Goal: Task Accomplishment & Management: Complete application form

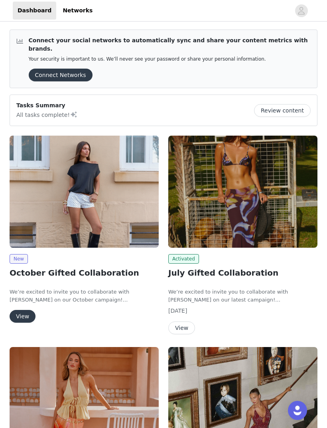
click at [127, 217] on img at bounding box center [84, 192] width 149 height 112
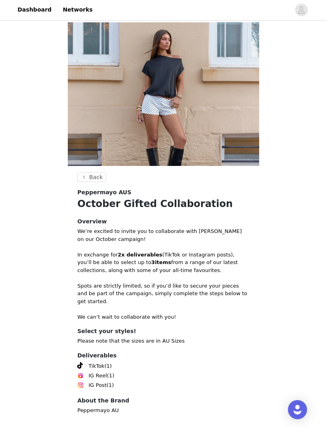
scroll to position [5, 0]
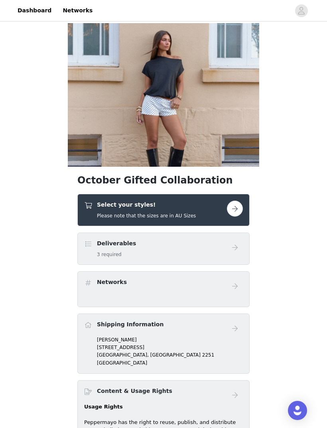
click at [207, 212] on div "Select your styles! Please note that the sizes are in AU Sizes" at bounding box center [155, 210] width 143 height 19
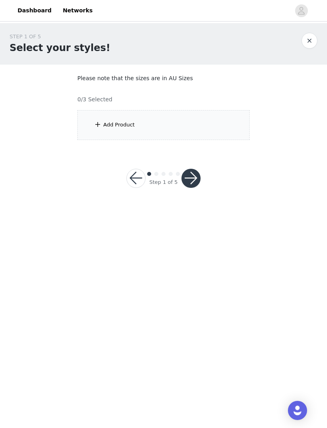
click at [208, 135] on div "Add Product" at bounding box center [163, 125] width 172 height 30
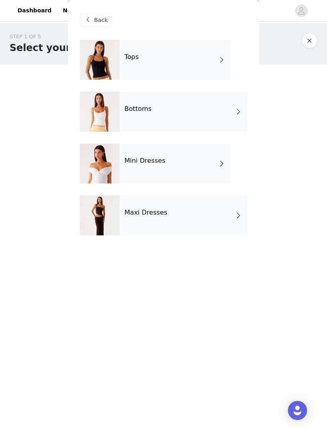
click at [190, 159] on div "Mini Dresses" at bounding box center [175, 164] width 111 height 40
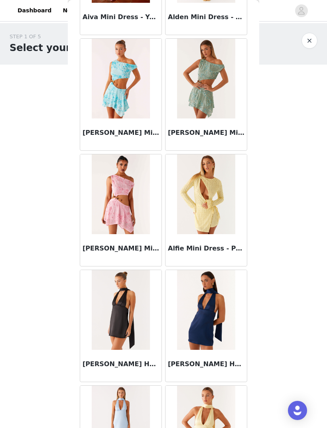
scroll to position [666, 0]
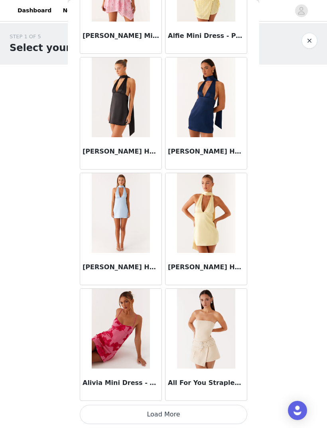
click at [185, 407] on button "Load More" at bounding box center [164, 414] width 168 height 19
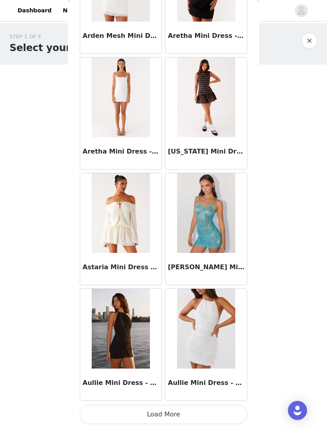
scroll to position [1951, 0]
click at [181, 400] on div "Aullie Mini Dress - White" at bounding box center [206, 385] width 81 height 32
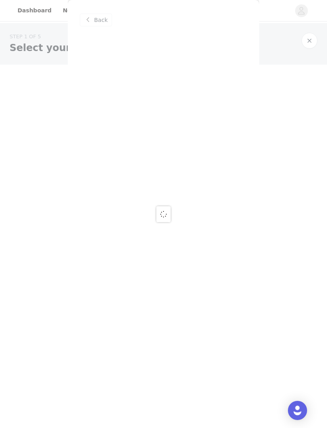
scroll to position [0, 0]
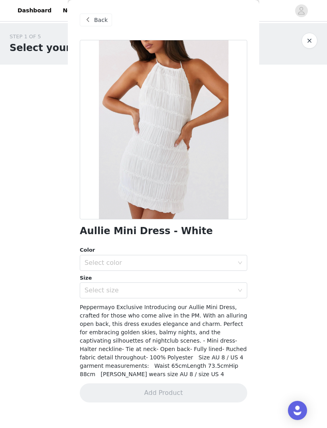
click at [101, 20] on span "Back" at bounding box center [101, 20] width 14 height 8
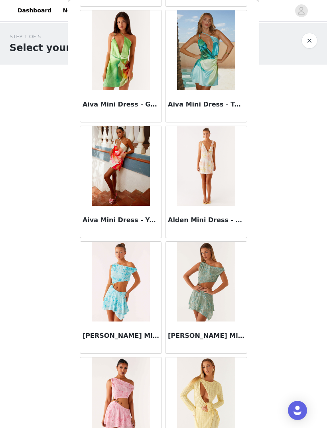
scroll to position [383, 0]
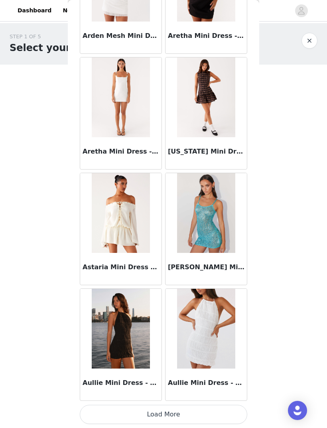
click at [162, 414] on button "Load More" at bounding box center [164, 414] width 168 height 19
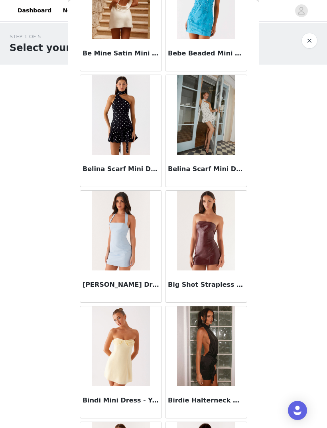
scroll to position [2974, 0]
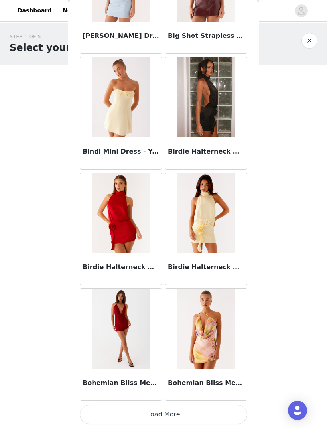
click at [164, 411] on button "Load More" at bounding box center [164, 414] width 168 height 19
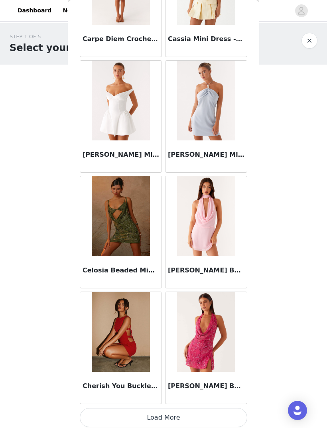
scroll to position [4264, 0]
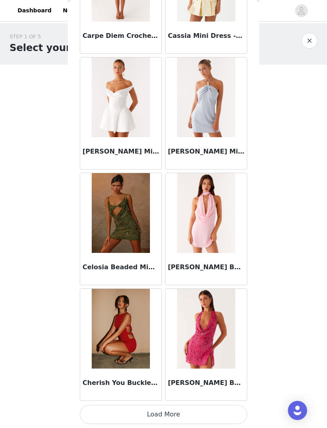
click at [158, 412] on button "Load More" at bounding box center [164, 414] width 168 height 19
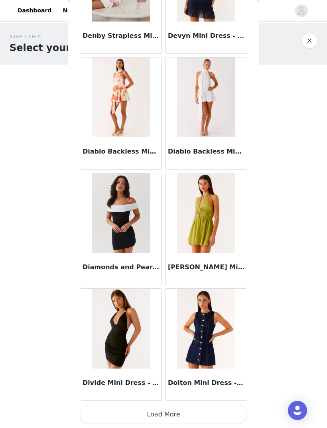
scroll to position [5425, 0]
click at [159, 411] on button "Load More" at bounding box center [164, 414] width 168 height 19
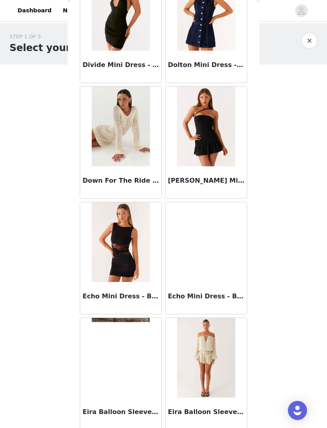
scroll to position [5797, 0]
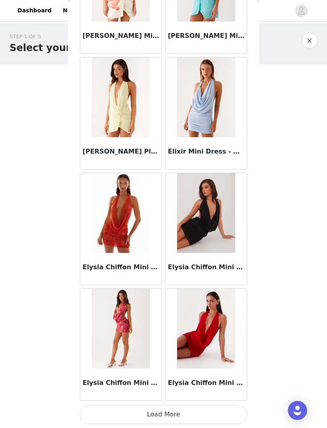
click at [175, 407] on button "Load More" at bounding box center [164, 414] width 168 height 19
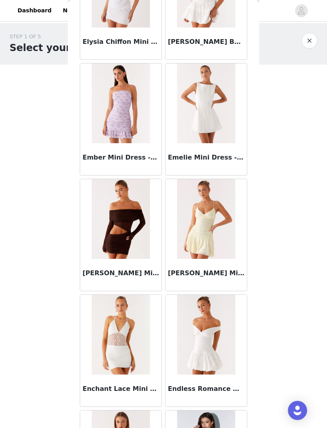
scroll to position [7101, 0]
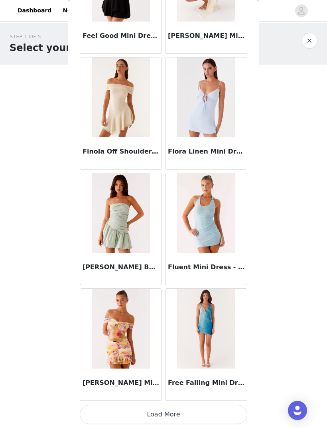
click at [159, 409] on button "Load More" at bounding box center [164, 414] width 168 height 19
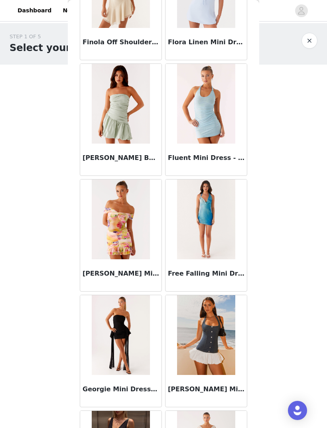
scroll to position [7906, 0]
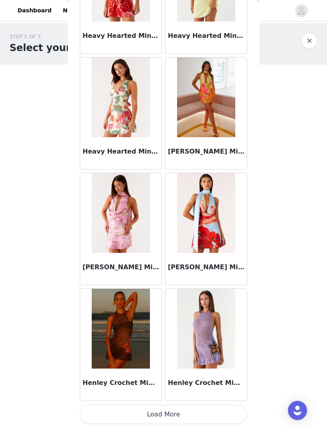
click at [205, 410] on button "Load More" at bounding box center [164, 414] width 168 height 19
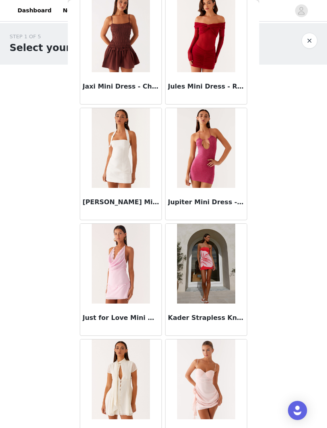
scroll to position [9978, 0]
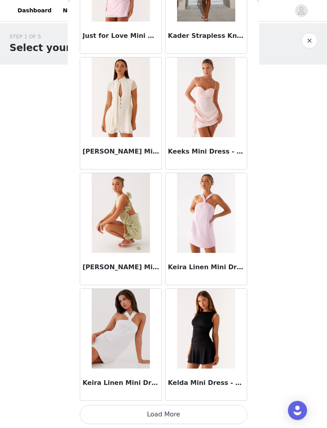
click at [199, 413] on button "Load More" at bounding box center [164, 414] width 168 height 19
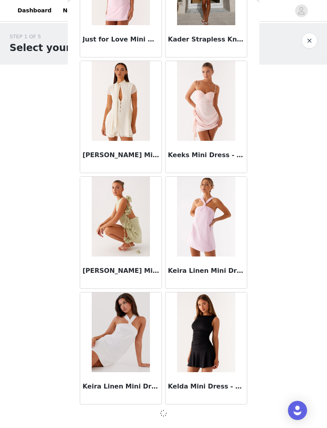
scroll to position [10052, 0]
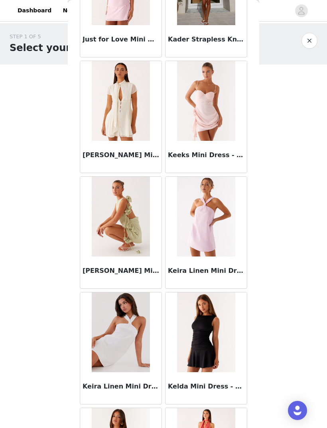
click at [210, 127] on img at bounding box center [206, 101] width 58 height 80
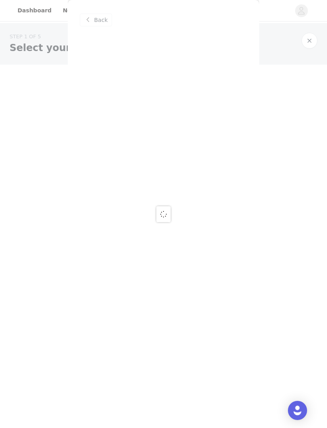
scroll to position [0, 0]
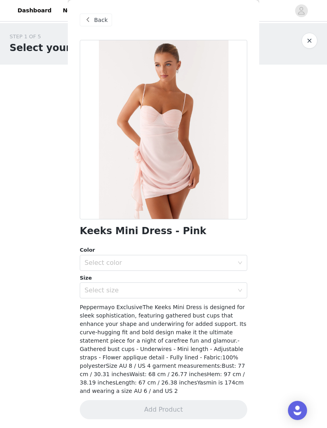
click at [216, 266] on div "Select color" at bounding box center [159, 263] width 149 height 8
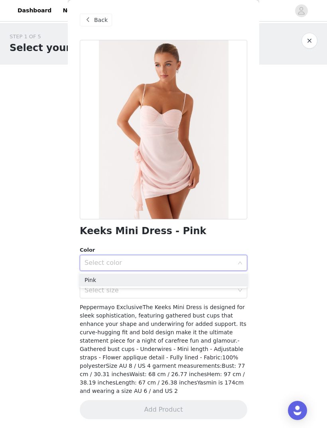
click at [198, 275] on li "Pink" at bounding box center [164, 280] width 168 height 13
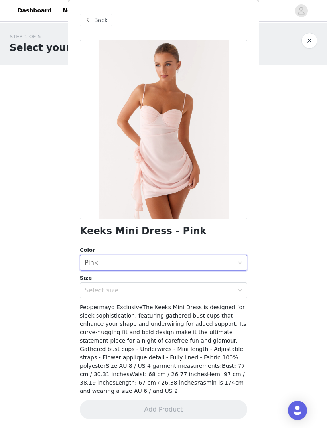
click at [200, 291] on div "Select size" at bounding box center [159, 291] width 149 height 8
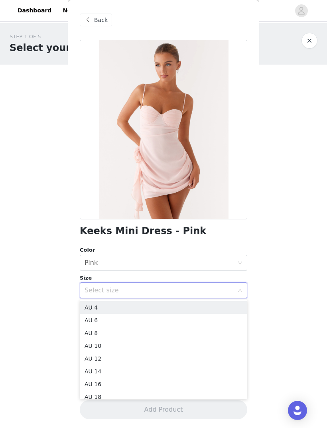
click at [199, 294] on div "Select size" at bounding box center [159, 291] width 149 height 8
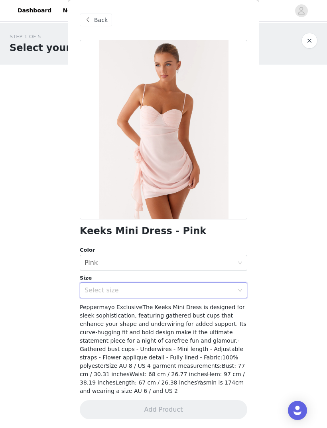
click at [176, 290] on div "Select size" at bounding box center [159, 291] width 149 height 8
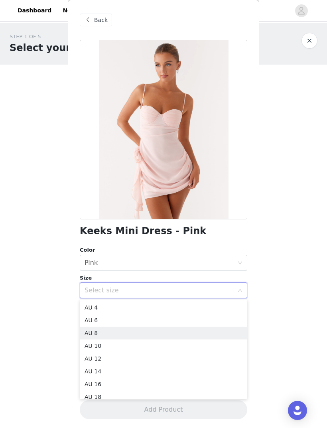
click at [130, 333] on li "AU 8" at bounding box center [164, 333] width 168 height 13
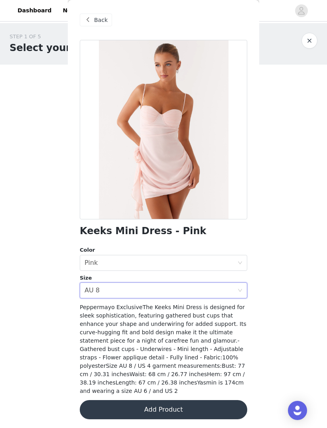
click at [98, 22] on span "Back" at bounding box center [101, 20] width 14 height 8
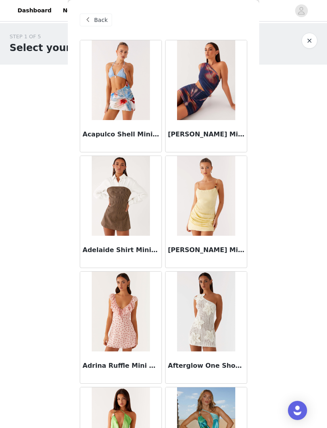
click at [101, 22] on span "Back" at bounding box center [101, 20] width 14 height 8
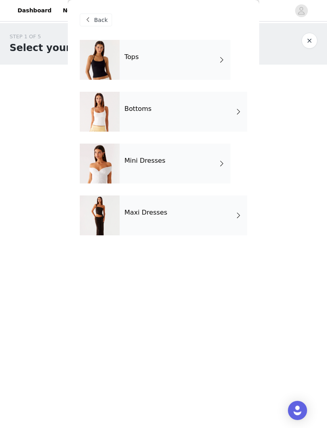
click at [144, 214] on h4 "Maxi Dresses" at bounding box center [146, 212] width 43 height 7
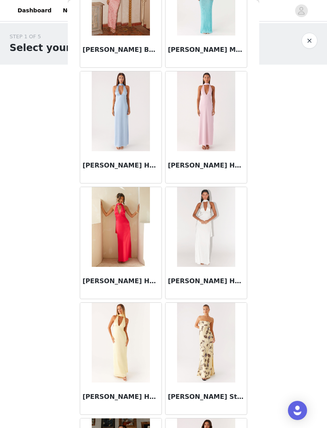
scroll to position [517, 0]
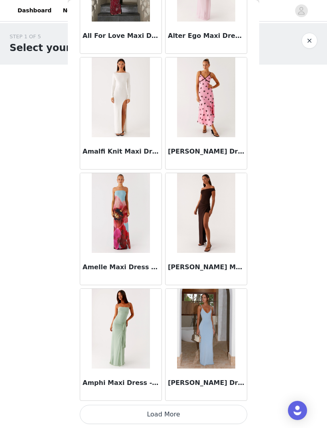
click at [209, 410] on button "Load More" at bounding box center [164, 414] width 168 height 19
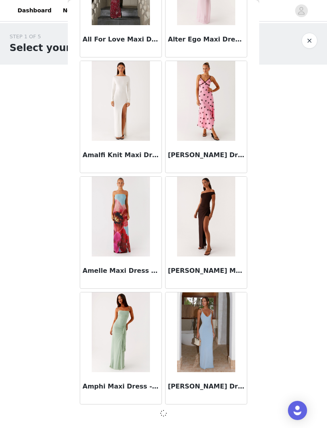
scroll to position [790, 0]
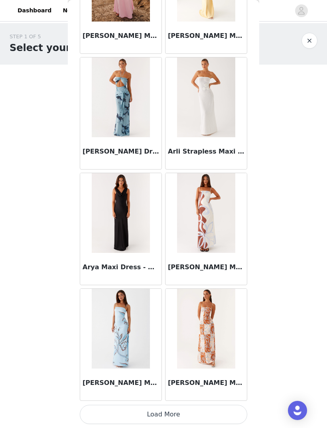
click at [182, 407] on button "Load More" at bounding box center [164, 414] width 168 height 19
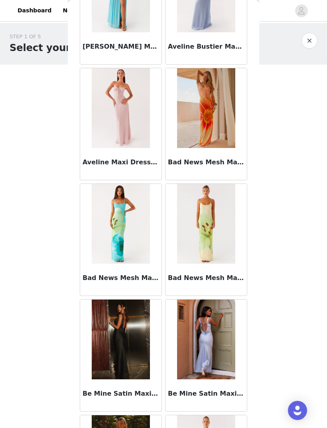
scroll to position [3086, 0]
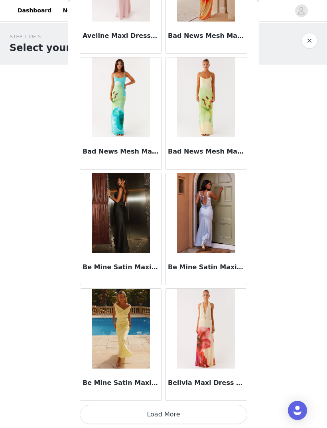
click at [170, 414] on button "Load More" at bounding box center [164, 414] width 168 height 19
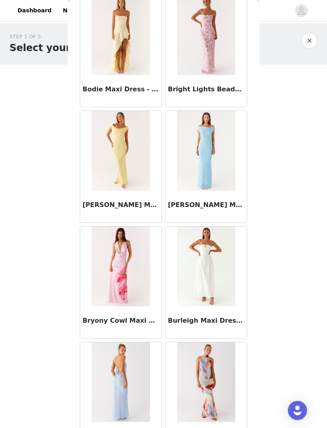
scroll to position [3945, 0]
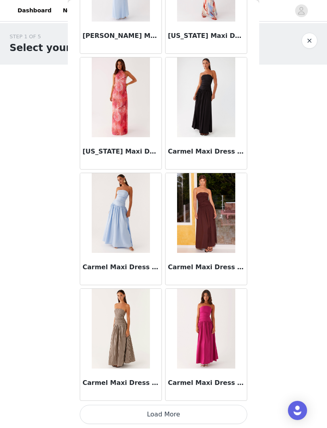
click at [176, 415] on button "Load More" at bounding box center [164, 414] width 168 height 19
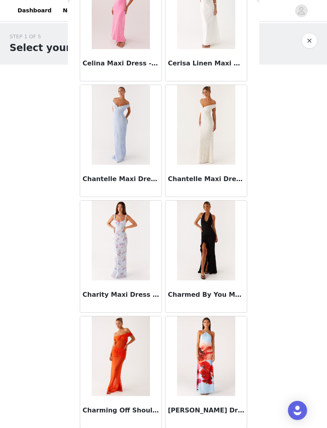
scroll to position [5318, 0]
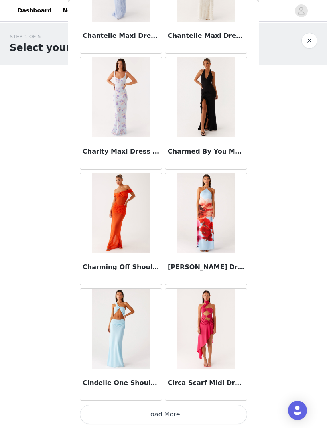
click at [218, 408] on button "Load More" at bounding box center [164, 414] width 168 height 19
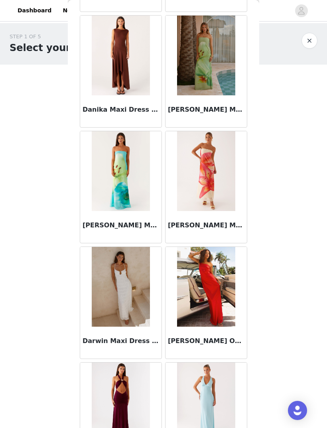
scroll to position [6216, 0]
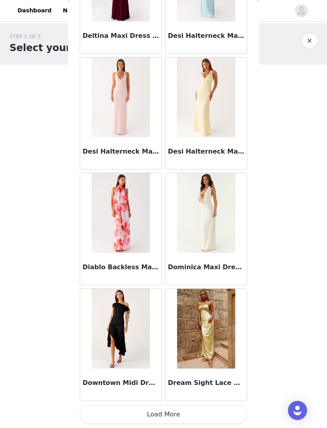
click at [221, 412] on button "Load More" at bounding box center [164, 414] width 168 height 19
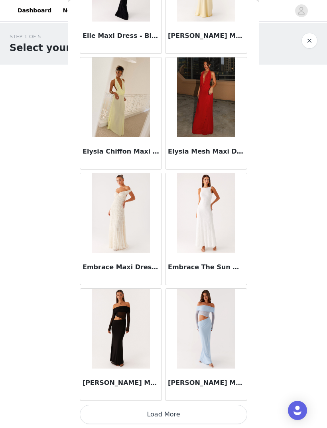
scroll to position [7740, 0]
click at [192, 410] on button "Load More" at bounding box center [164, 414] width 168 height 19
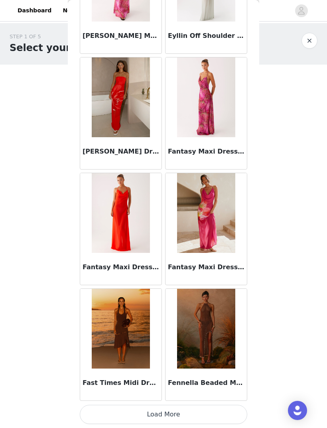
scroll to position [8898, 0]
click at [172, 406] on button "Load More" at bounding box center [164, 414] width 168 height 19
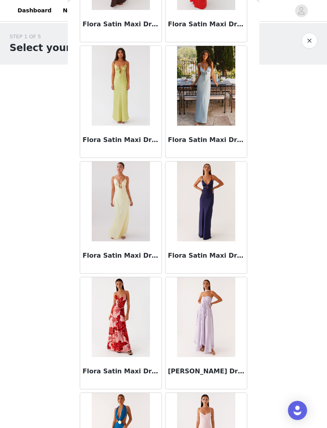
scroll to position [9919, 0]
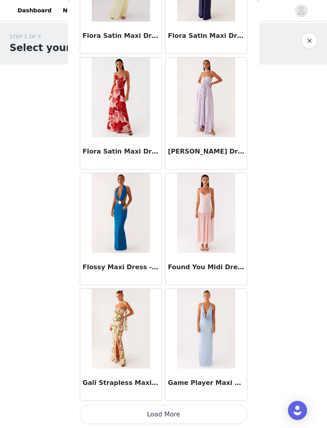
click at [186, 409] on button "Load More" at bounding box center [164, 414] width 168 height 19
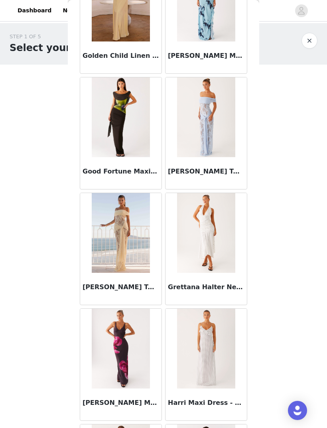
scroll to position [10823, 0]
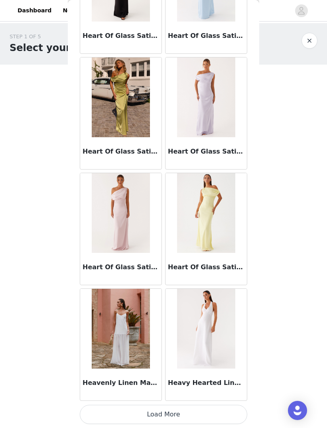
click at [180, 406] on button "Load More" at bounding box center [164, 414] width 168 height 19
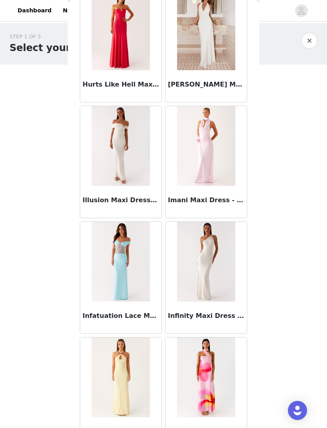
scroll to position [12212, 0]
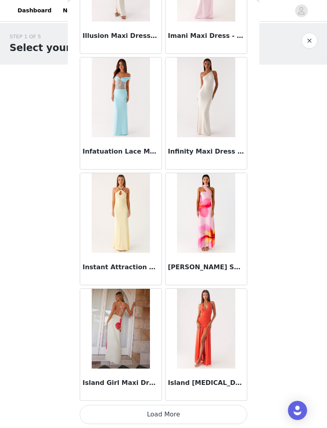
click at [201, 410] on button "Load More" at bounding box center [164, 414] width 168 height 19
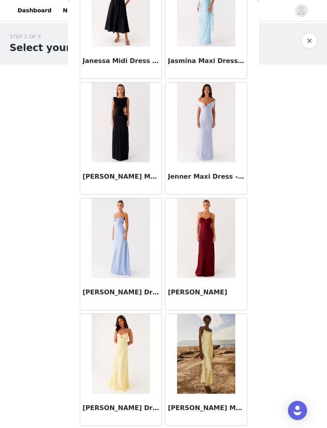
scroll to position [13470, 0]
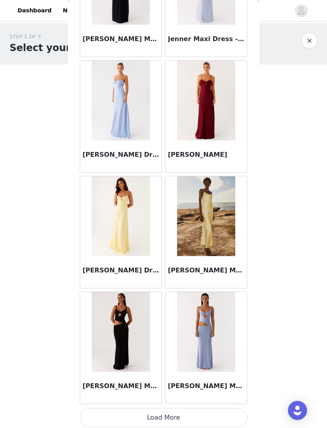
click at [179, 408] on button "Load More" at bounding box center [164, 417] width 168 height 19
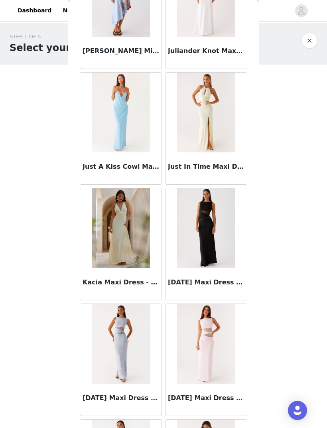
scroll to position [14643, 0]
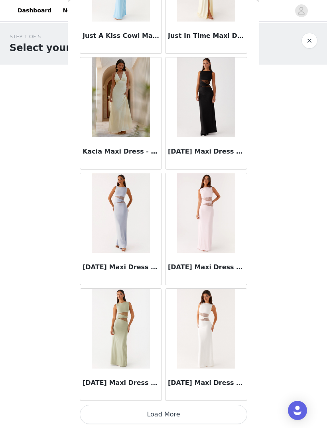
click at [193, 409] on button "Load More" at bounding box center [164, 414] width 168 height 19
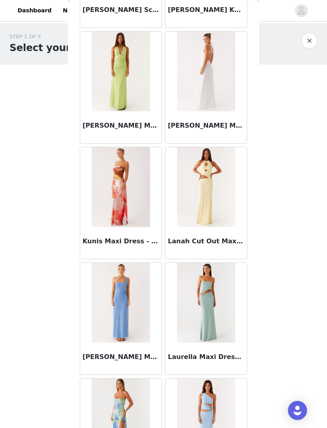
scroll to position [15708, 0]
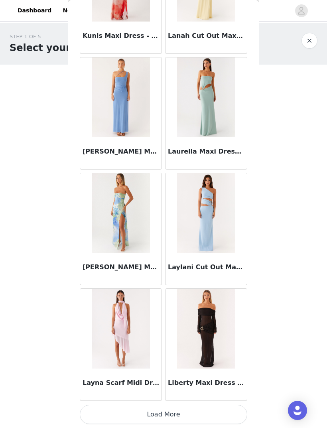
click at [188, 408] on button "Load More" at bounding box center [164, 414] width 168 height 19
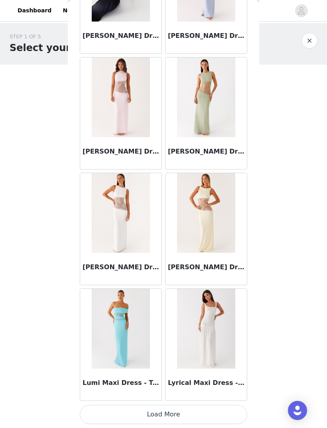
scroll to position [17003, 0]
click at [179, 410] on button "Load More" at bounding box center [164, 414] width 168 height 19
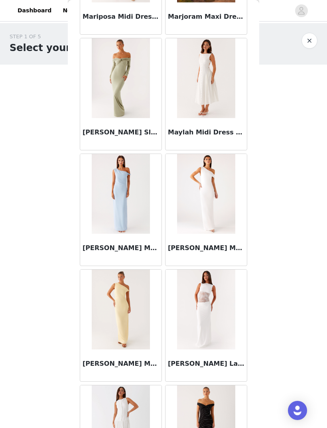
scroll to position [18120, 0]
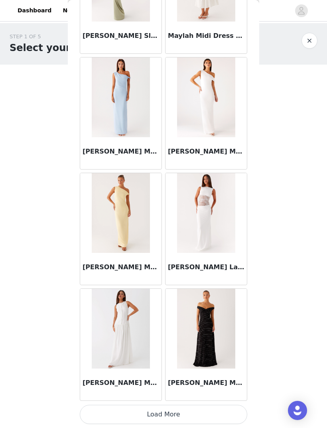
click at [179, 407] on button "Load More" at bounding box center [164, 414] width 168 height 19
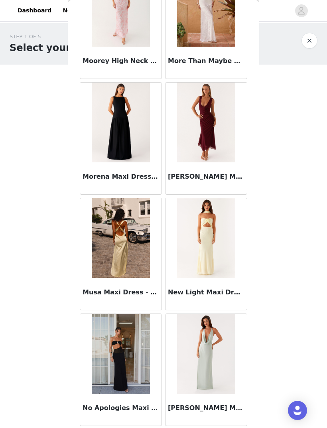
scroll to position [19099, 0]
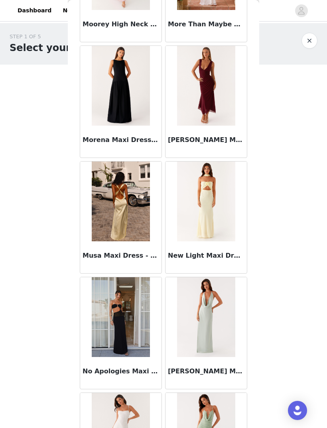
click at [129, 331] on img at bounding box center [121, 317] width 58 height 80
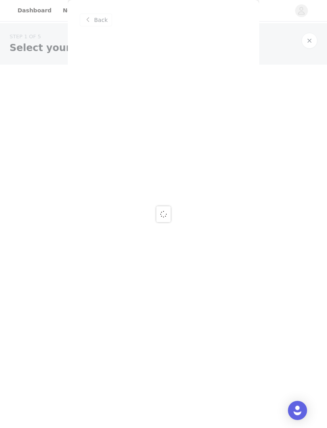
scroll to position [0, 0]
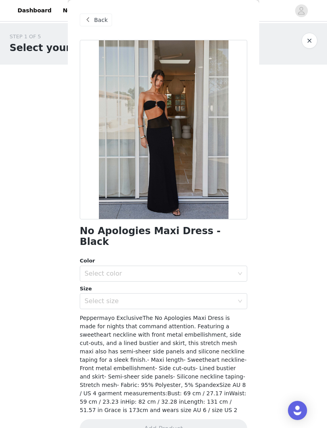
click at [95, 26] on div "Back" at bounding box center [96, 20] width 32 height 13
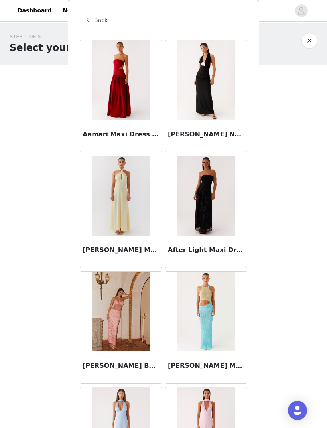
click at [91, 25] on div "Back" at bounding box center [96, 20] width 32 height 13
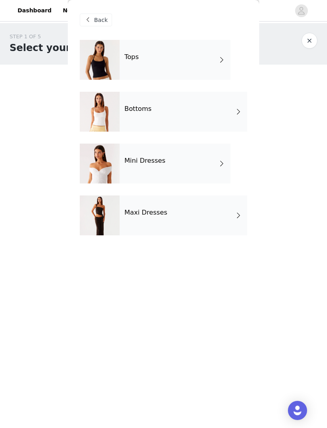
click at [153, 216] on h4 "Maxi Dresses" at bounding box center [146, 212] width 43 height 7
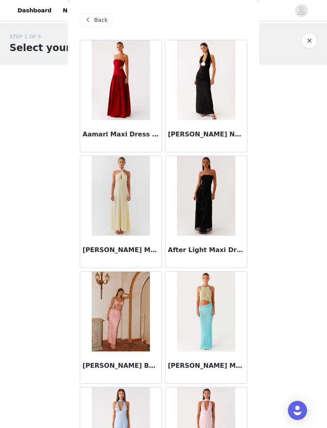
click at [93, 24] on div "Back" at bounding box center [96, 20] width 32 height 13
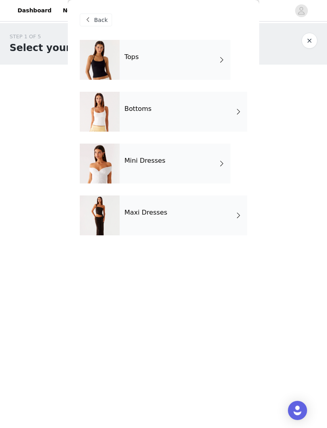
click at [141, 172] on div "Mini Dresses" at bounding box center [175, 164] width 111 height 40
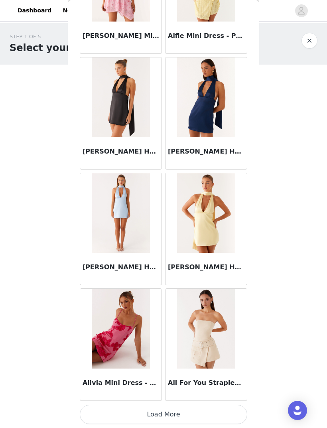
click at [164, 408] on button "Load More" at bounding box center [164, 414] width 168 height 19
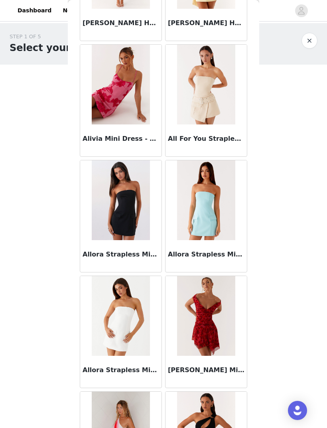
scroll to position [1145, 0]
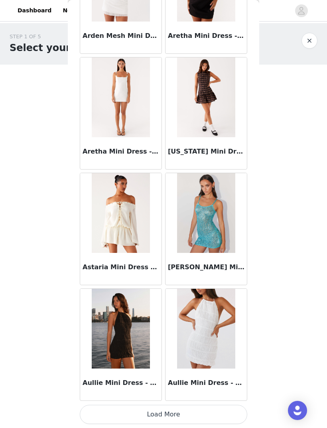
click at [147, 410] on button "Load More" at bounding box center [164, 414] width 168 height 19
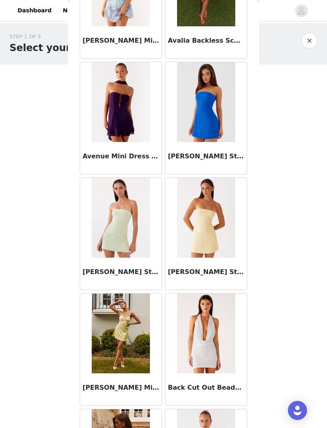
scroll to position [2474, 0]
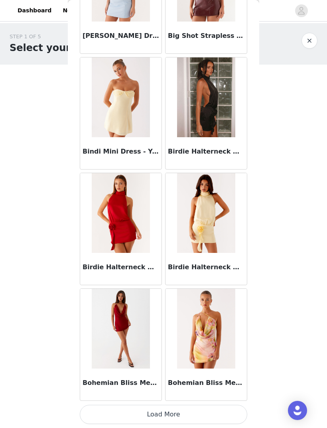
click at [161, 410] on button "Load More" at bounding box center [164, 414] width 168 height 19
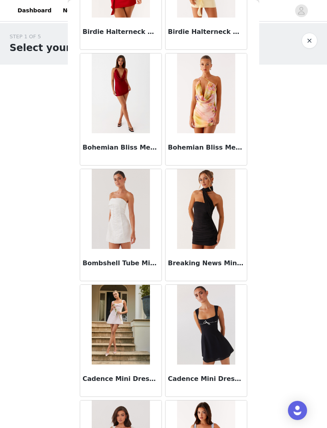
scroll to position [3525, 0]
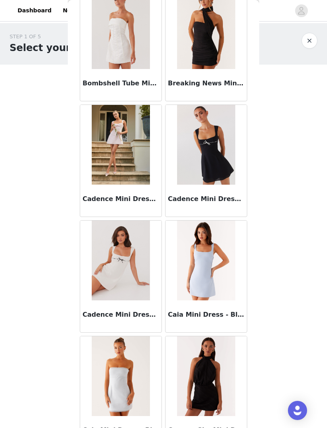
click at [126, 250] on img at bounding box center [121, 261] width 58 height 80
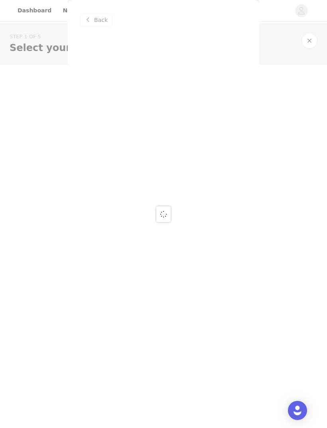
scroll to position [0, 0]
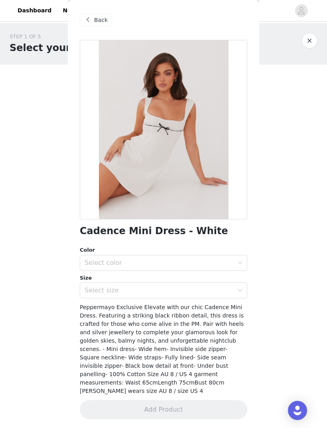
click at [172, 266] on div "Select color" at bounding box center [159, 263] width 149 height 8
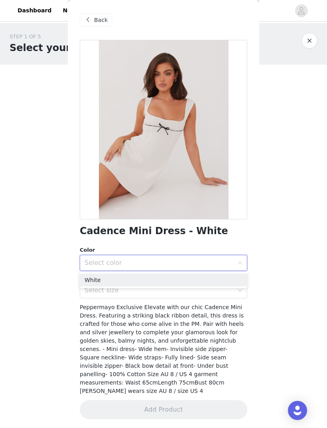
click at [157, 279] on li "White" at bounding box center [164, 280] width 168 height 13
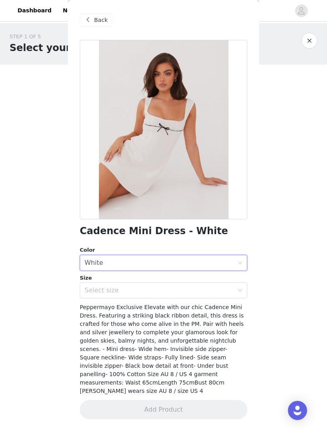
click at [154, 293] on div "Select size" at bounding box center [159, 291] width 149 height 8
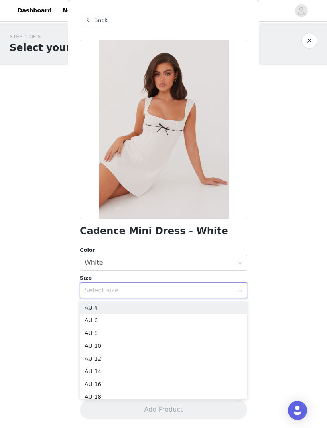
click at [138, 334] on li "AU 8" at bounding box center [164, 333] width 168 height 13
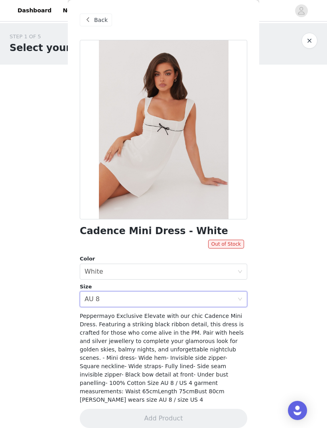
click at [111, 11] on div "Back" at bounding box center [164, 20] width 168 height 40
click at [99, 24] on span "Back" at bounding box center [101, 20] width 14 height 8
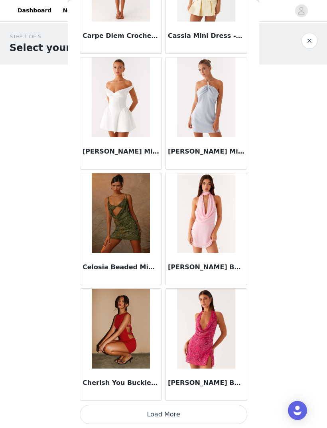
click at [194, 410] on button "Load More" at bounding box center [164, 414] width 168 height 19
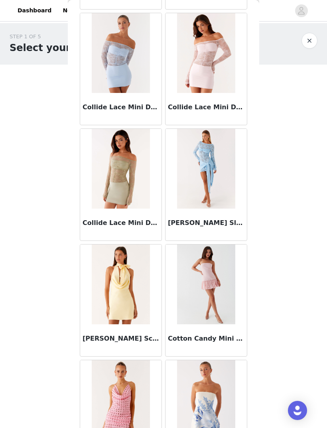
scroll to position [4931, 0]
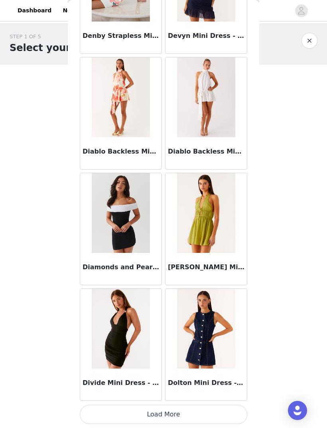
click at [188, 409] on button "Load More" at bounding box center [164, 414] width 168 height 19
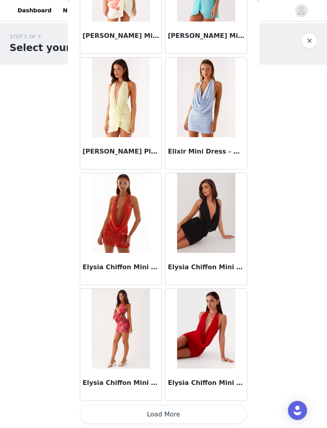
scroll to position [6582, 0]
click at [177, 413] on button "Load More" at bounding box center [164, 414] width 168 height 19
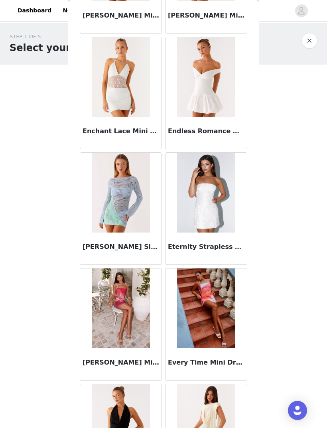
scroll to position [7309, 0]
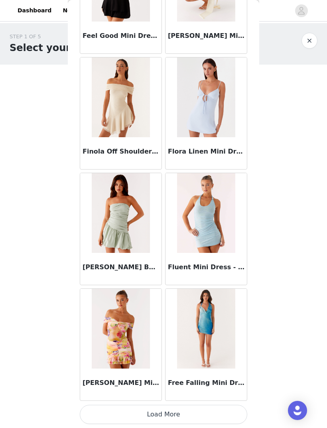
click at [181, 414] on button "Load More" at bounding box center [164, 414] width 168 height 19
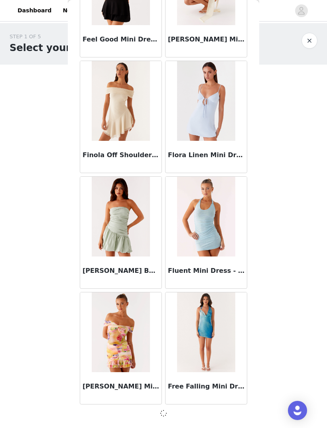
scroll to position [7737, 0]
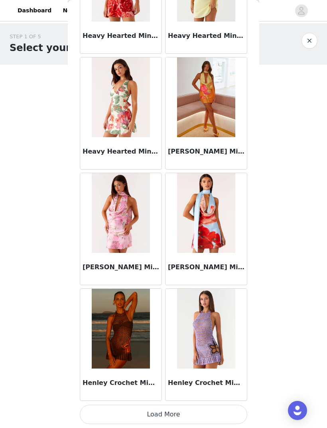
click at [168, 411] on button "Load More" at bounding box center [164, 414] width 168 height 19
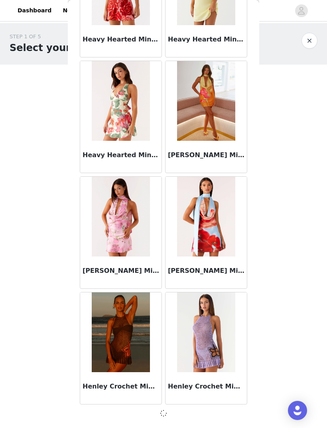
scroll to position [8895, 0]
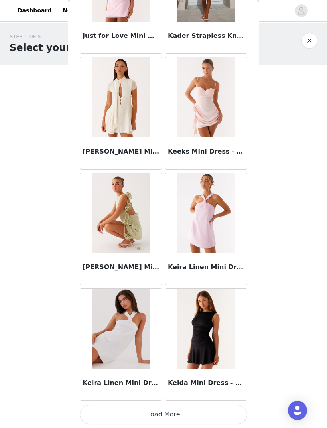
click at [175, 412] on button "Load More" at bounding box center [164, 414] width 168 height 19
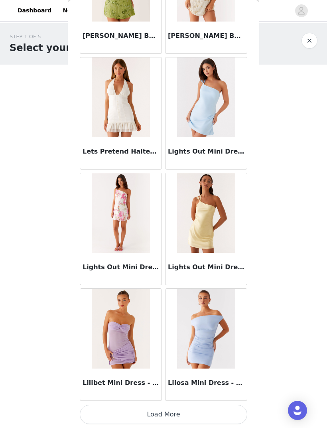
scroll to position [11214, 0]
click at [175, 416] on button "Load More" at bounding box center [164, 414] width 168 height 19
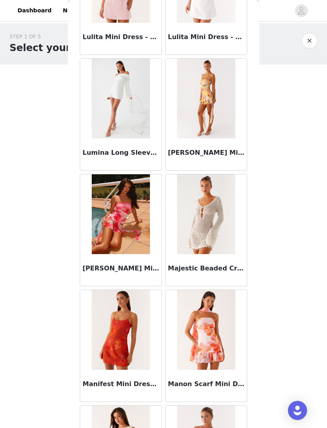
scroll to position [12281, 0]
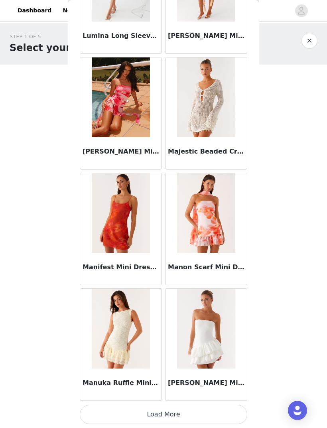
click at [161, 411] on button "Load More" at bounding box center [164, 414] width 168 height 19
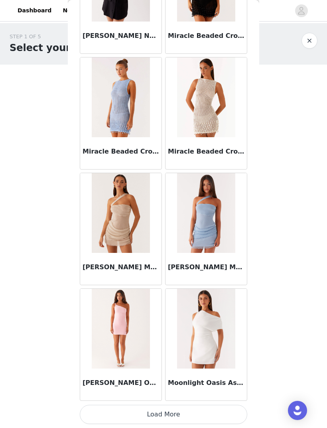
scroll to position [13529, 0]
click at [151, 410] on button "Load More" at bounding box center [164, 414] width 168 height 19
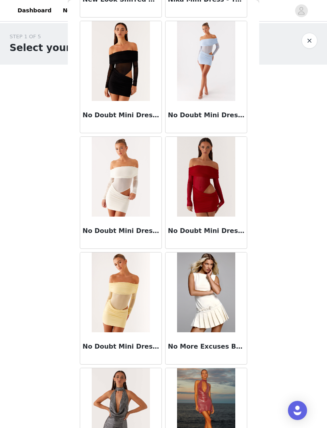
scroll to position [14431, 0]
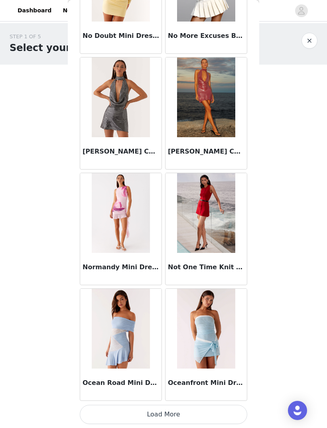
click at [143, 416] on button "Load More" at bounding box center [164, 414] width 168 height 19
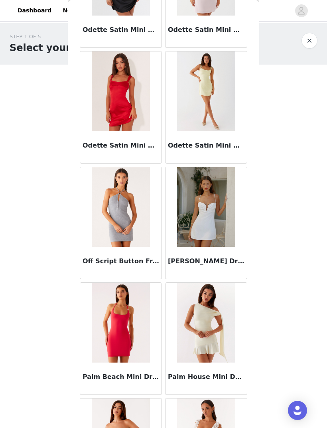
scroll to position [15390, 0]
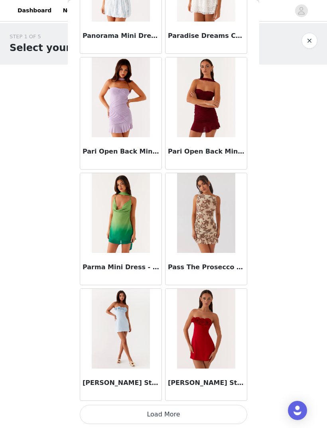
click at [157, 410] on button "Load More" at bounding box center [164, 414] width 168 height 19
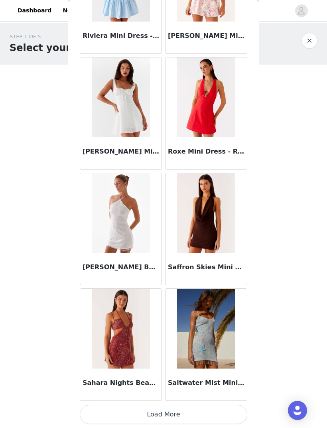
scroll to position [16999, 0]
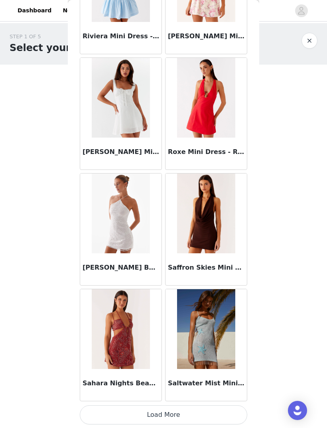
click at [171, 414] on button "Load More" at bounding box center [164, 415] width 168 height 19
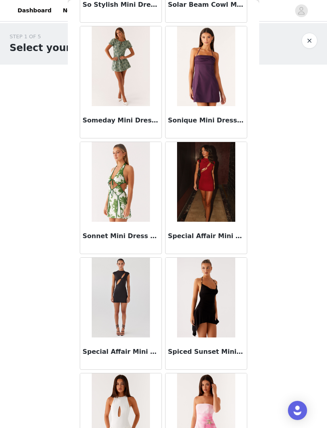
scroll to position [18141, 0]
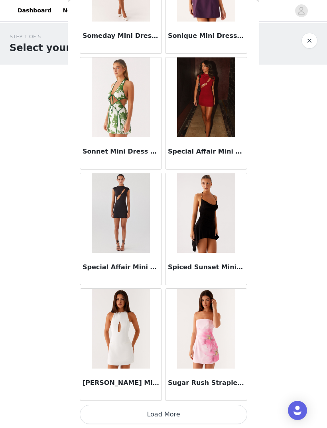
click at [157, 408] on button "Load More" at bounding box center [164, 414] width 168 height 19
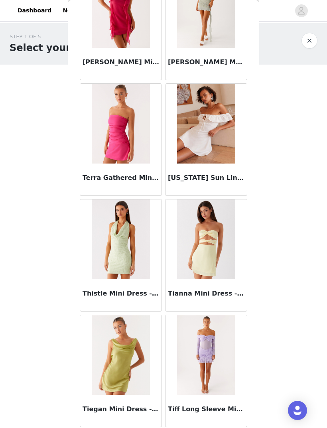
scroll to position [19054, 0]
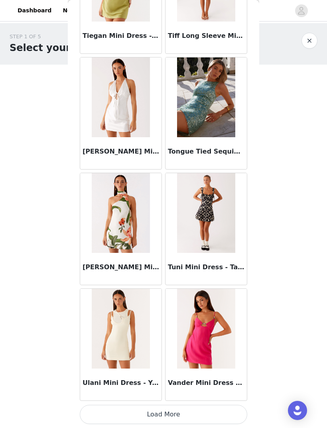
click at [154, 413] on button "Load More" at bounding box center [164, 414] width 168 height 19
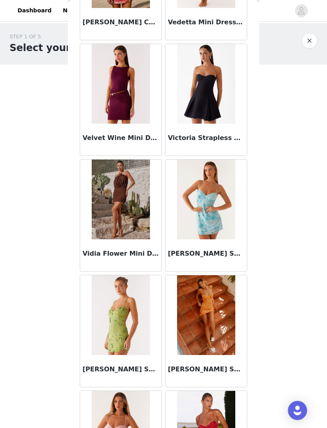
scroll to position [19861, 0]
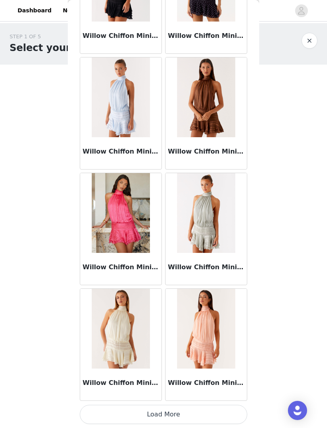
click at [155, 410] on button "Load More" at bounding box center [164, 414] width 168 height 19
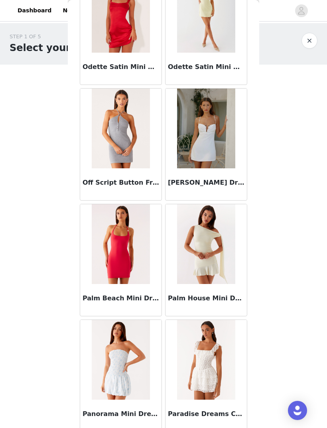
scroll to position [15401, 0]
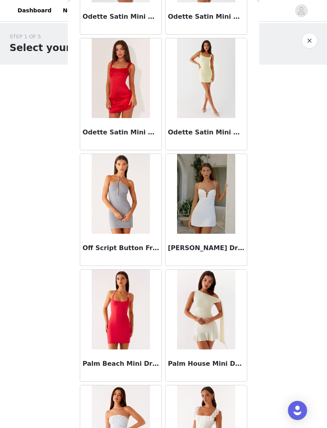
click at [220, 202] on img at bounding box center [206, 194] width 58 height 80
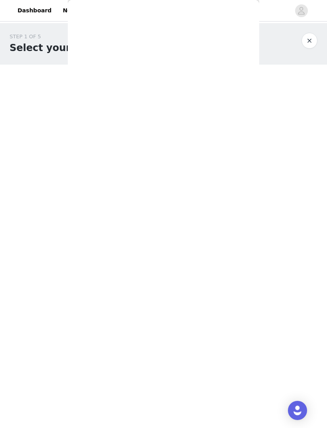
scroll to position [0, 0]
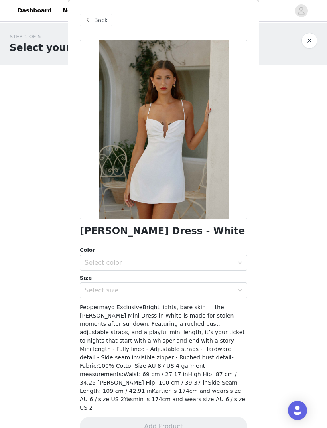
click at [208, 260] on div "Select color" at bounding box center [159, 263] width 149 height 8
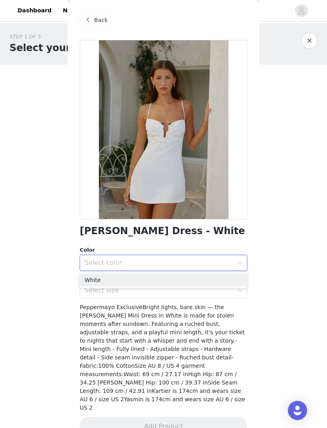
click at [127, 280] on li "White" at bounding box center [164, 280] width 168 height 13
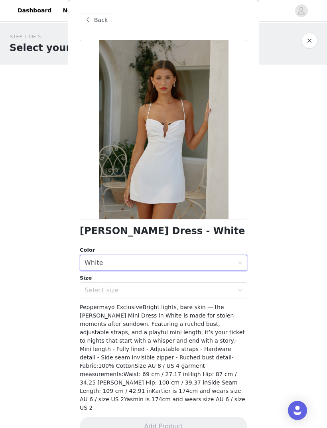
click at [126, 289] on div "Select size" at bounding box center [159, 291] width 149 height 8
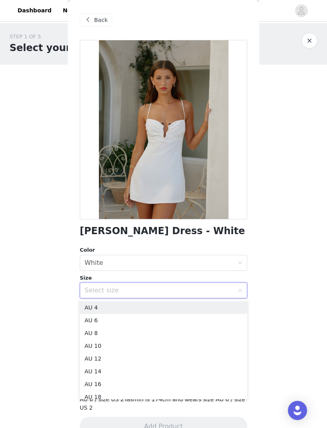
click at [113, 331] on li "AU 8" at bounding box center [164, 333] width 168 height 13
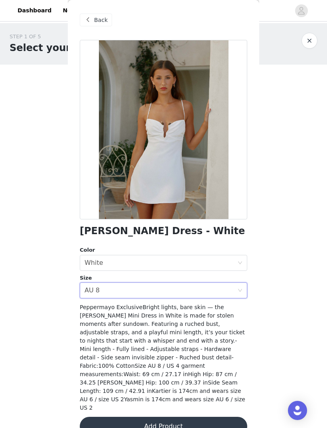
click at [161, 417] on button "Add Product" at bounding box center [164, 426] width 168 height 19
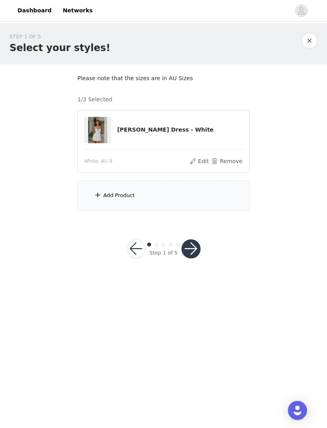
click at [178, 200] on div "Add Product" at bounding box center [163, 196] width 172 height 30
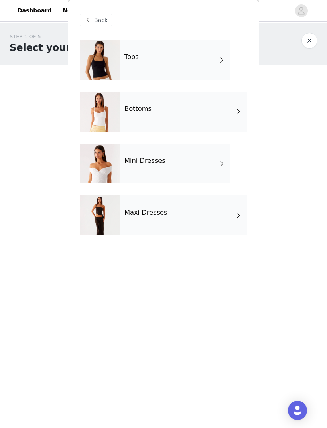
click at [190, 220] on div "Maxi Dresses" at bounding box center [184, 216] width 128 height 40
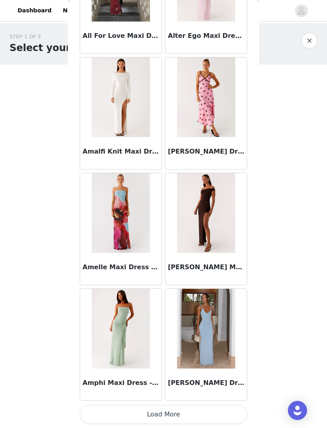
scroll to position [793, 0]
click at [135, 411] on button "Load More" at bounding box center [164, 414] width 168 height 19
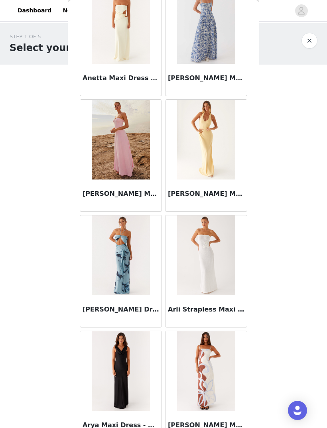
scroll to position [1863, 0]
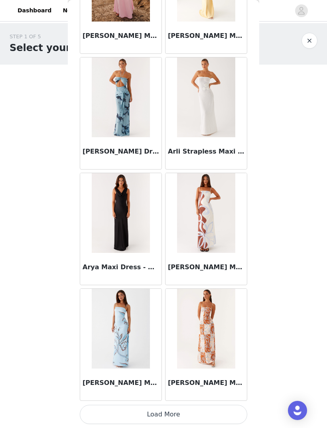
click at [180, 412] on button "Load More" at bounding box center [164, 414] width 168 height 19
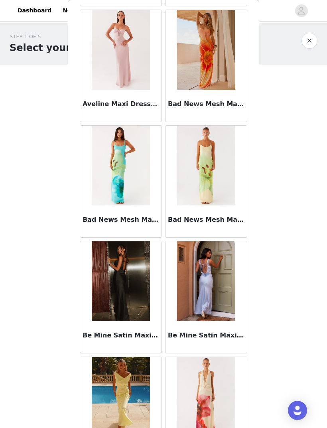
scroll to position [3082, 0]
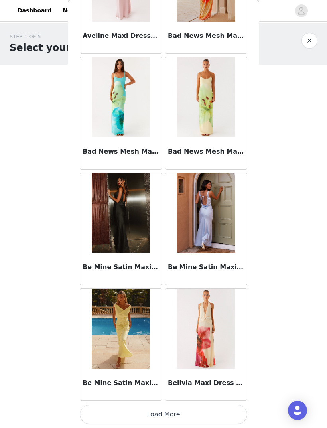
click at [176, 411] on button "Load More" at bounding box center [164, 414] width 168 height 19
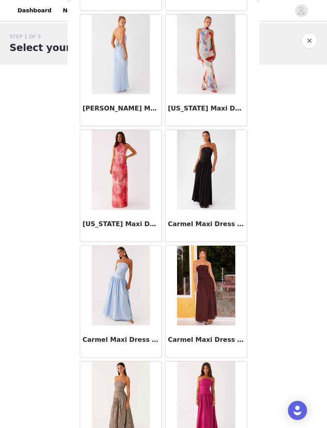
scroll to position [4230, 0]
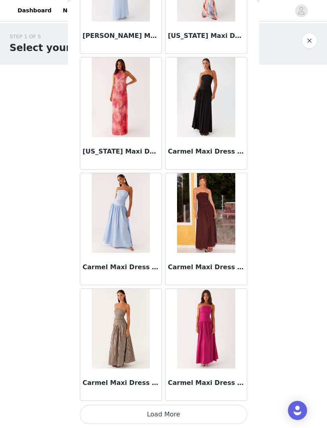
click at [174, 410] on button "Load More" at bounding box center [164, 414] width 168 height 19
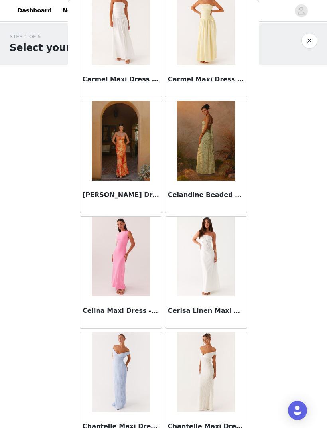
scroll to position [5196, 0]
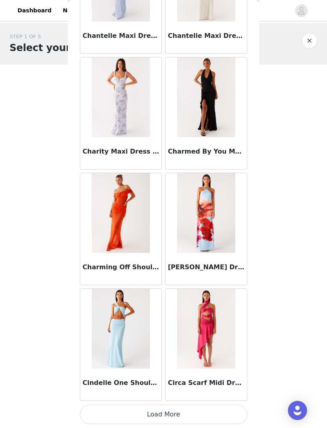
click at [166, 412] on button "Load More" at bounding box center [164, 414] width 168 height 19
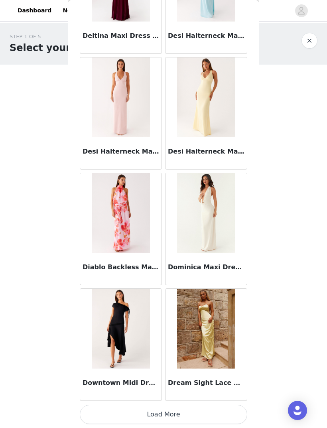
scroll to position [6576, 0]
click at [174, 413] on button "Load More" at bounding box center [164, 414] width 168 height 19
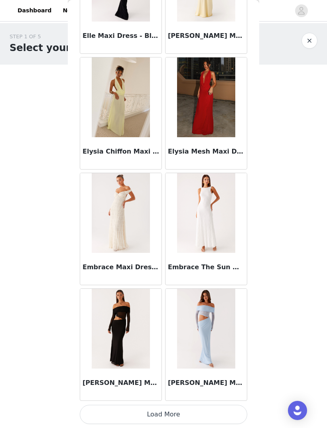
scroll to position [7740, 0]
click at [164, 413] on button "Load More" at bounding box center [164, 414] width 168 height 19
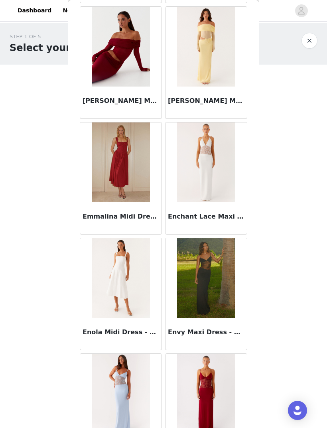
scroll to position [8209, 0]
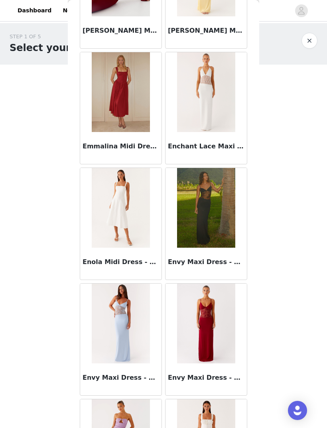
click at [218, 208] on img at bounding box center [206, 208] width 58 height 80
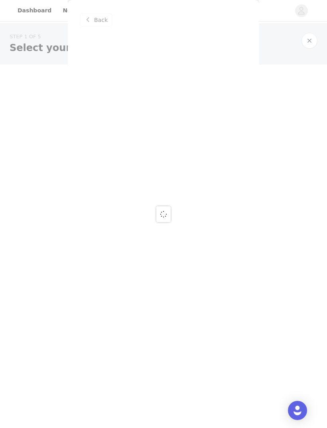
scroll to position [0, 0]
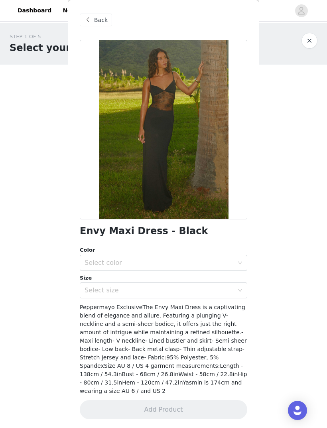
click at [191, 261] on div "Select color" at bounding box center [159, 263] width 149 height 8
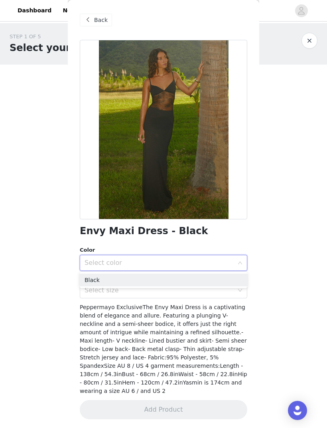
click at [163, 282] on li "Black" at bounding box center [164, 280] width 168 height 13
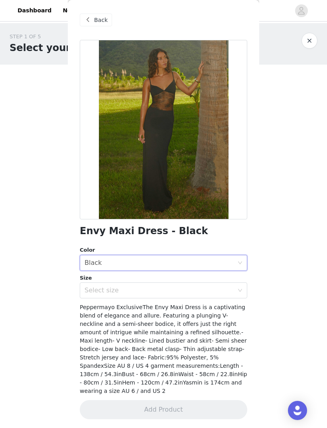
click at [164, 287] on div "Select size" at bounding box center [159, 291] width 149 height 8
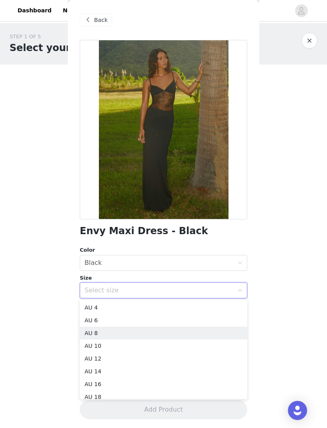
click at [145, 335] on li "AU 8" at bounding box center [164, 333] width 168 height 13
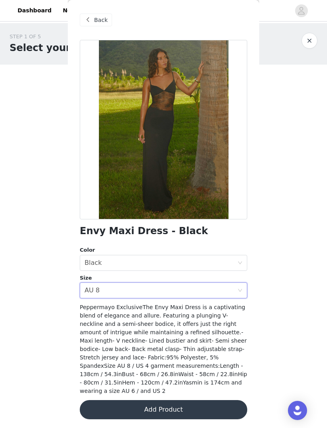
click at [176, 402] on button "Add Product" at bounding box center [164, 409] width 168 height 19
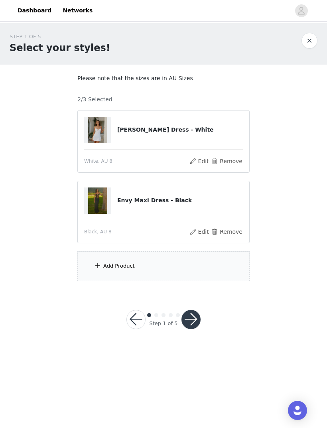
click at [180, 264] on div "Add Product" at bounding box center [163, 267] width 172 height 30
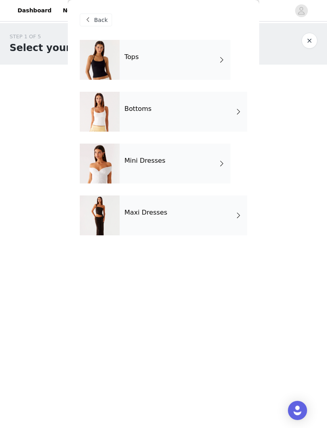
click at [190, 212] on div "Maxi Dresses" at bounding box center [184, 216] width 128 height 40
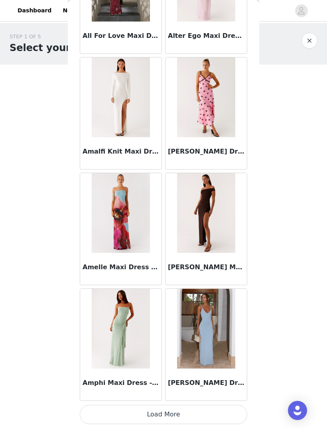
click at [164, 408] on button "Load More" at bounding box center [164, 414] width 168 height 19
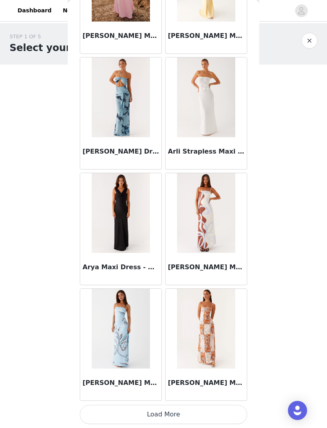
scroll to position [1951, 0]
click at [173, 412] on button "Load More" at bounding box center [164, 414] width 168 height 19
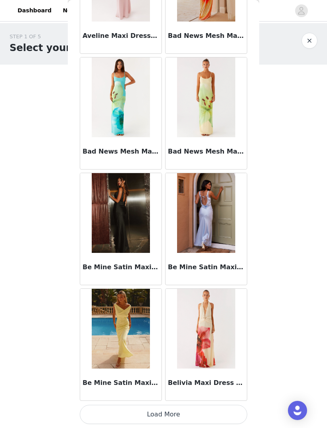
click at [173, 413] on button "Load More" at bounding box center [164, 414] width 168 height 19
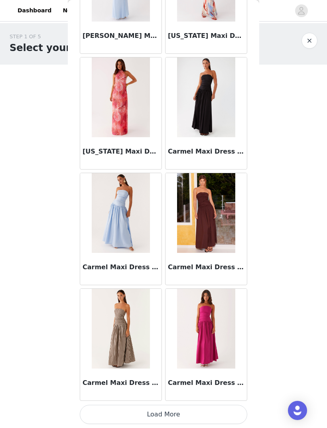
click at [180, 410] on button "Load More" at bounding box center [164, 414] width 168 height 19
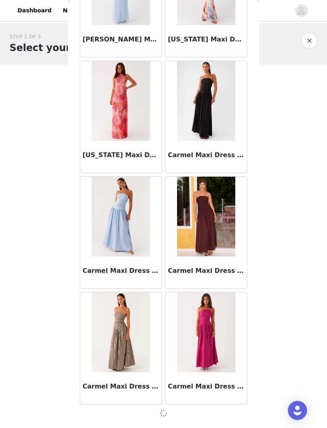
scroll to position [4263, 0]
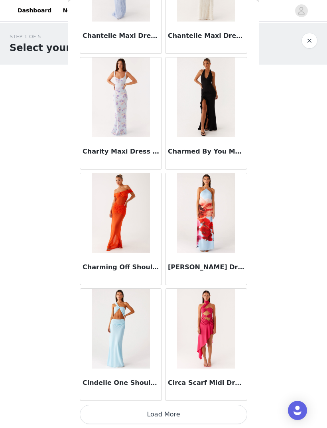
click at [176, 411] on button "Load More" at bounding box center [164, 414] width 168 height 19
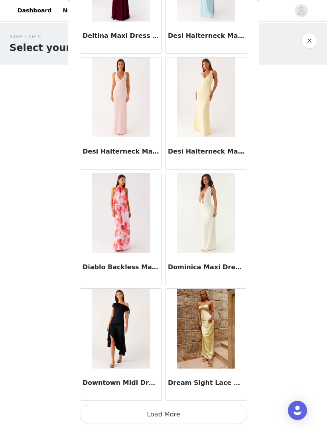
click at [176, 409] on button "Load More" at bounding box center [164, 414] width 168 height 19
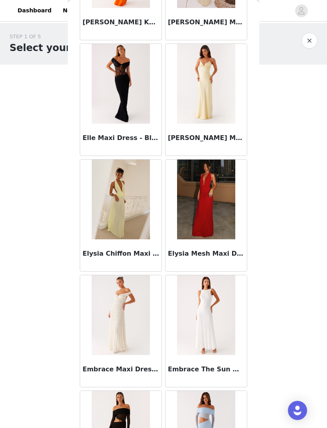
scroll to position [7709, 0]
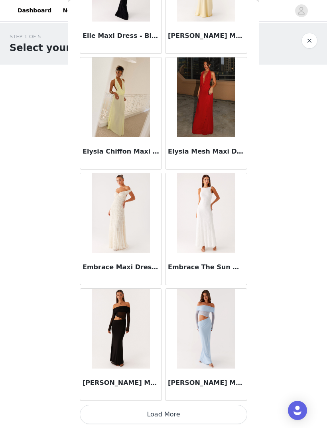
click at [176, 410] on button "Load More" at bounding box center [164, 414] width 168 height 19
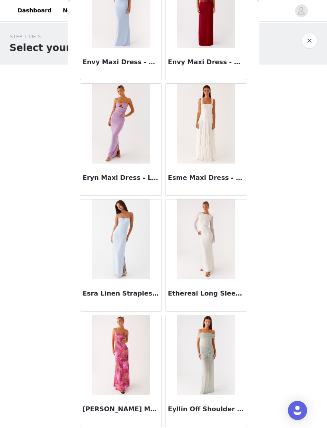
scroll to position [8660, 0]
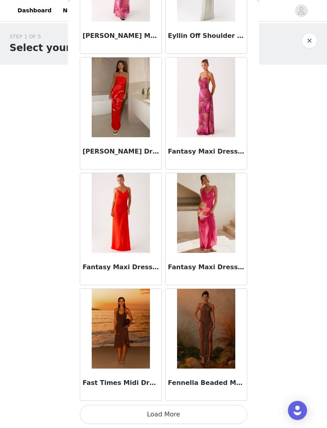
click at [167, 410] on button "Load More" at bounding box center [164, 414] width 168 height 19
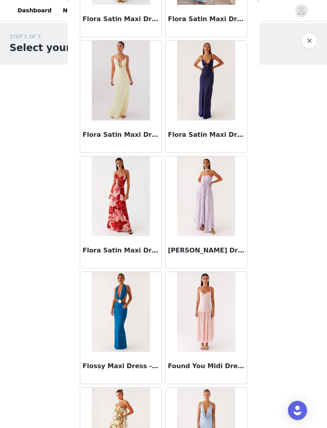
scroll to position [10007, 0]
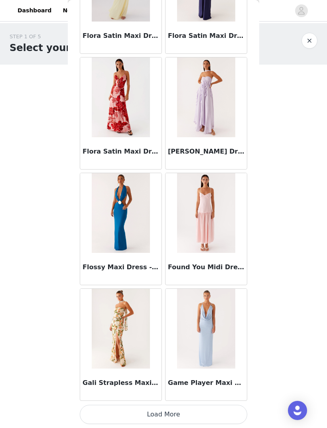
click at [176, 408] on button "Load More" at bounding box center [164, 414] width 168 height 19
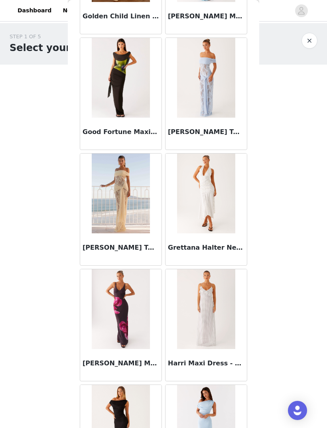
scroll to position [10847, 0]
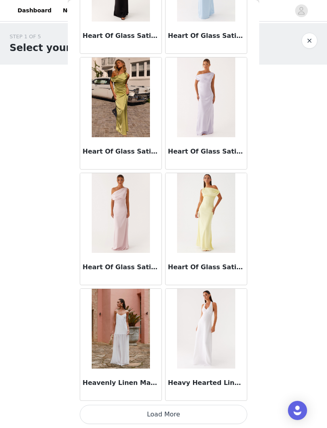
click at [171, 412] on button "Load More" at bounding box center [164, 414] width 168 height 19
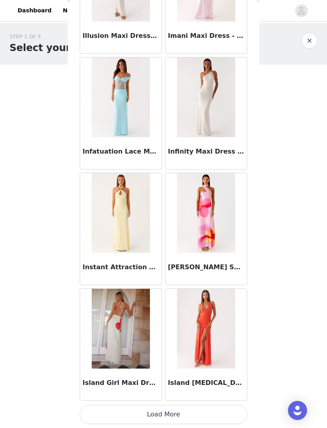
scroll to position [12372, 0]
click at [190, 406] on button "Load More" at bounding box center [164, 414] width 168 height 19
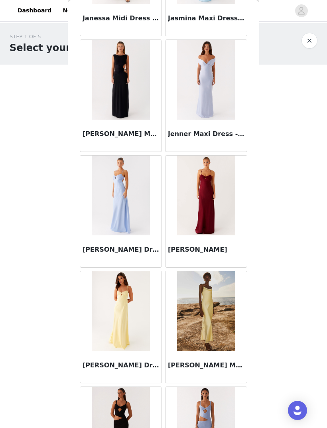
scroll to position [13435, 0]
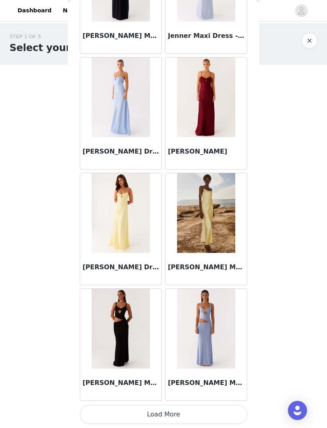
click at [160, 416] on button "Load More" at bounding box center [164, 414] width 168 height 19
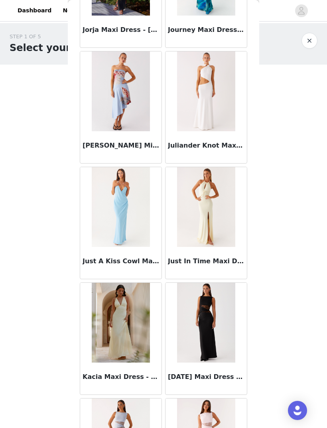
scroll to position [14462, 0]
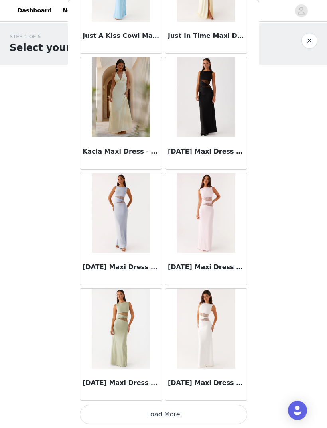
click at [194, 408] on button "Load More" at bounding box center [164, 414] width 168 height 19
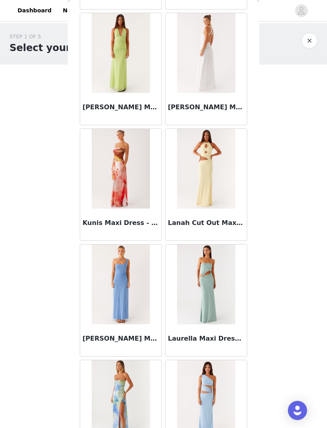
scroll to position [15763, 0]
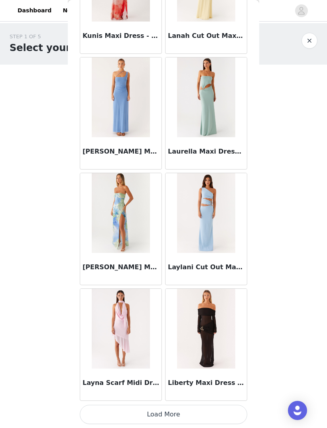
click at [166, 415] on button "Load More" at bounding box center [164, 414] width 168 height 19
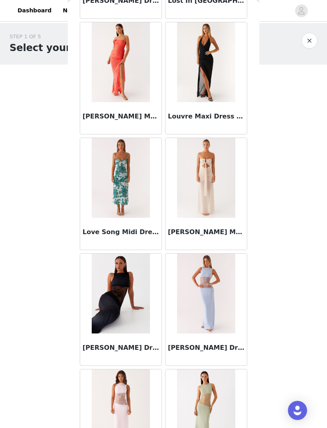
scroll to position [16765, 0]
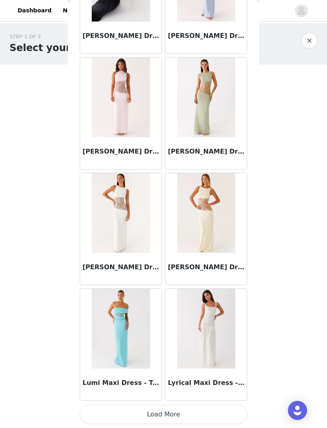
click at [166, 409] on button "Load More" at bounding box center [164, 414] width 168 height 19
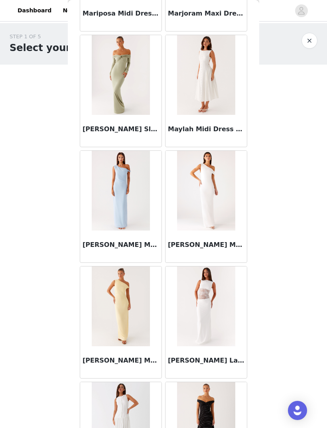
scroll to position [18127, 0]
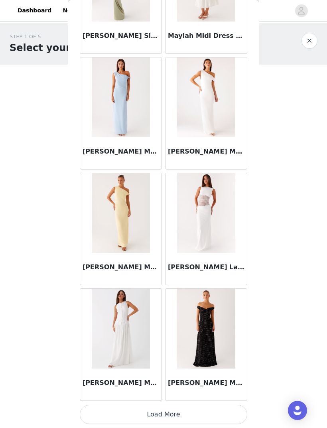
click at [156, 406] on button "Load More" at bounding box center [164, 414] width 168 height 19
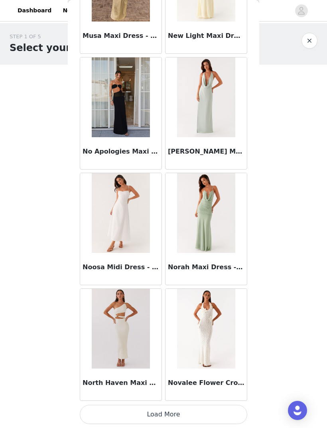
scroll to position [19319, 0]
click at [158, 410] on button "Load More" at bounding box center [164, 414] width 168 height 19
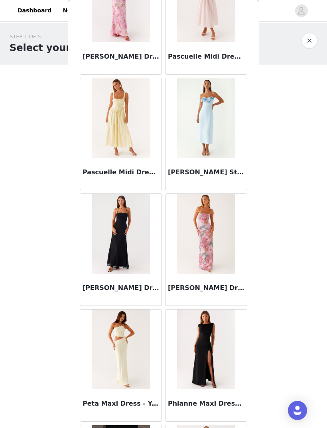
scroll to position [20433, 0]
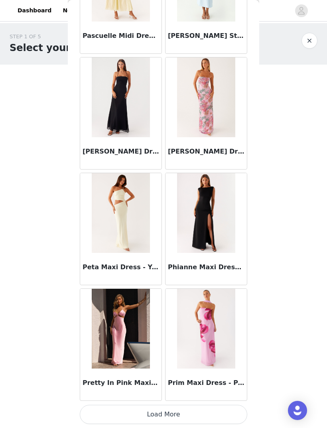
click at [159, 408] on button "Load More" at bounding box center [164, 414] width 168 height 19
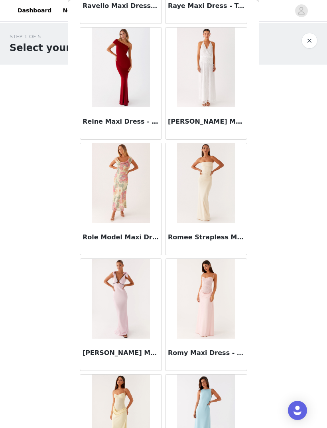
scroll to position [21482, 0]
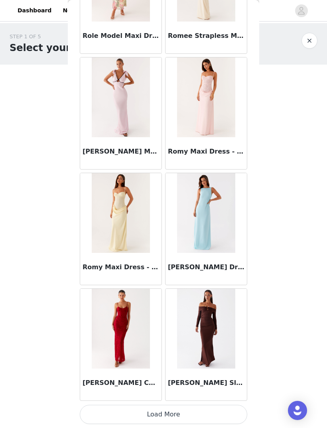
click at [159, 410] on button "Load More" at bounding box center [164, 414] width 168 height 19
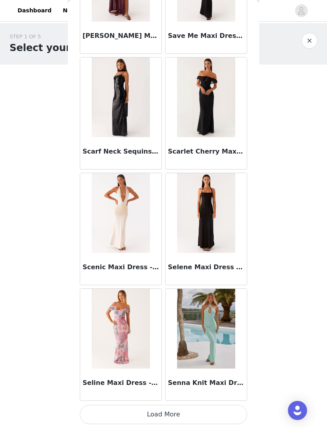
scroll to position [22792, 0]
click at [139, 416] on button "Load More" at bounding box center [164, 414] width 168 height 19
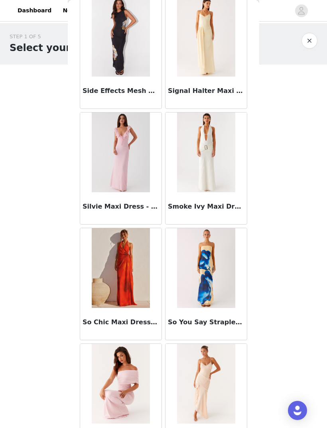
scroll to position [23904, 0]
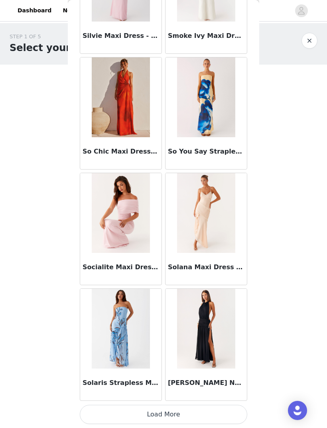
click at [158, 410] on button "Load More" at bounding box center [164, 414] width 168 height 19
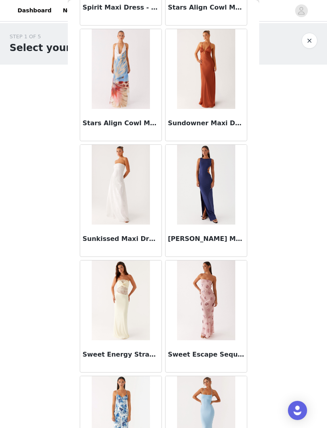
scroll to position [25061, 0]
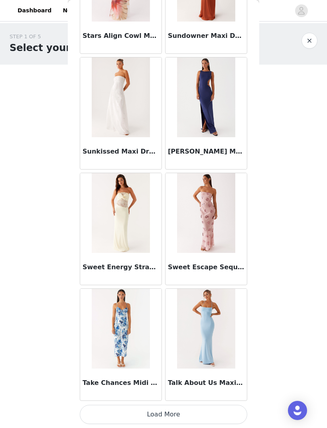
click at [172, 410] on button "Load More" at bounding box center [164, 414] width 168 height 19
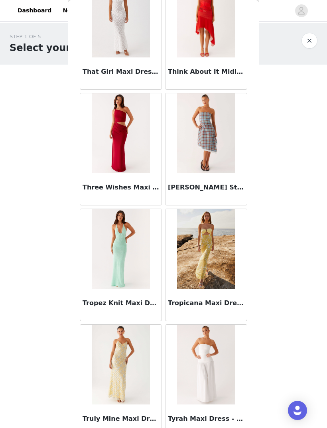
scroll to position [25924, 0]
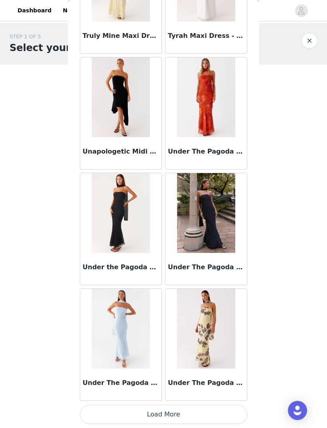
click at [175, 407] on button "Load More" at bounding box center [164, 414] width 168 height 19
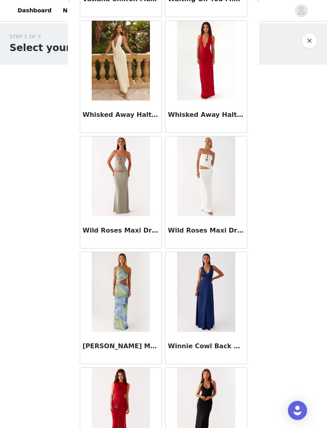
scroll to position [27404, 0]
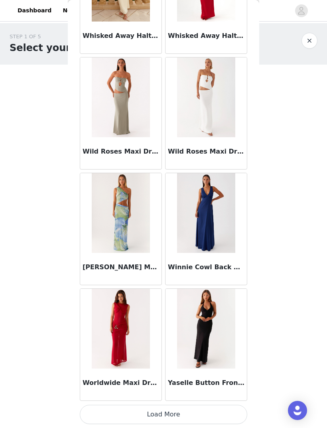
click at [168, 408] on button "Load More" at bounding box center [164, 414] width 168 height 19
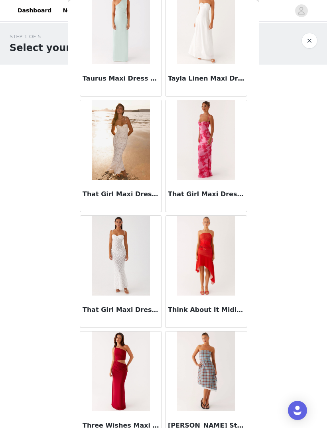
scroll to position [25698, 0]
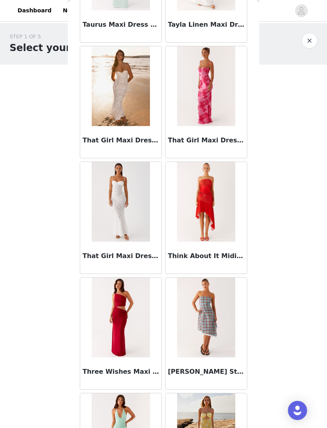
click at [143, 181] on img at bounding box center [121, 202] width 58 height 80
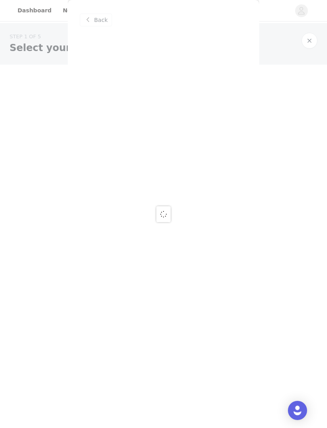
scroll to position [0, 0]
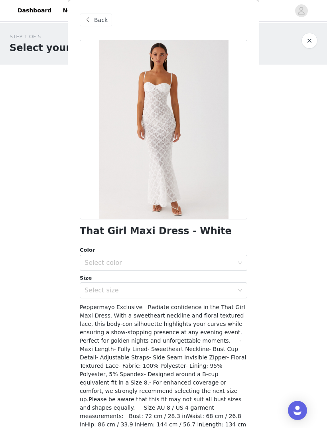
click at [233, 244] on div "That Girl Maxi Dress - White Color Select color Size Select size Peppermayo Exc…" at bounding box center [164, 260] width 168 height 440
click at [243, 261] on div "Select color" at bounding box center [164, 263] width 168 height 16
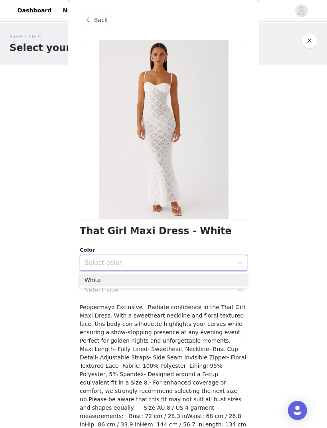
click at [208, 281] on li "White" at bounding box center [164, 280] width 168 height 13
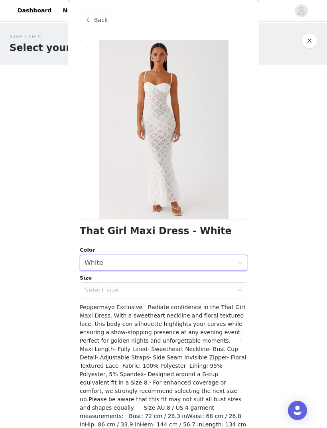
click at [202, 293] on div "Select size" at bounding box center [159, 291] width 149 height 8
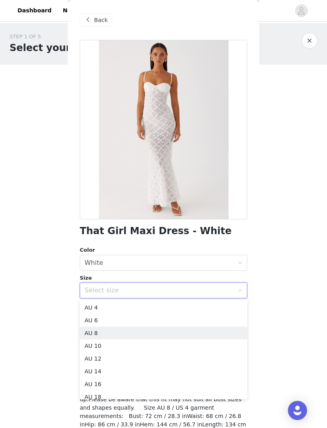
click at [161, 335] on li "AU 8" at bounding box center [164, 333] width 168 height 13
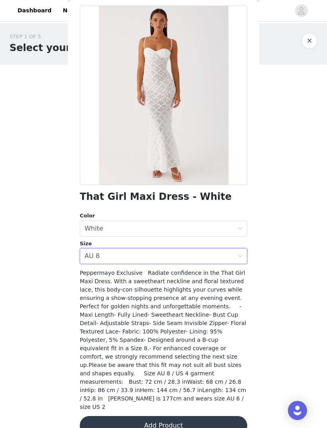
scroll to position [34, 0]
click at [202, 417] on button "Add Product" at bounding box center [164, 426] width 168 height 19
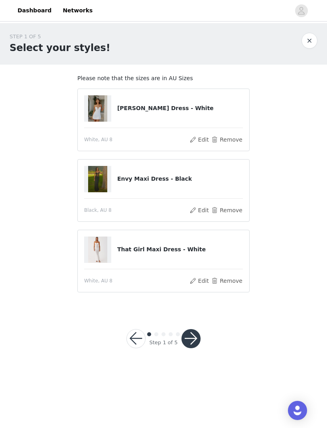
click at [198, 337] on button "button" at bounding box center [191, 338] width 19 height 19
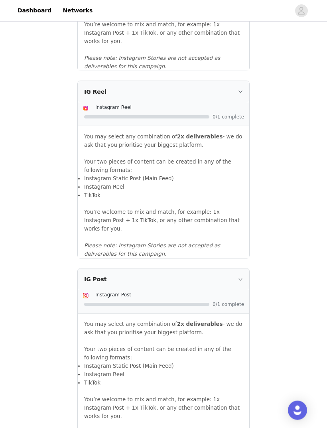
scroll to position [725, 0]
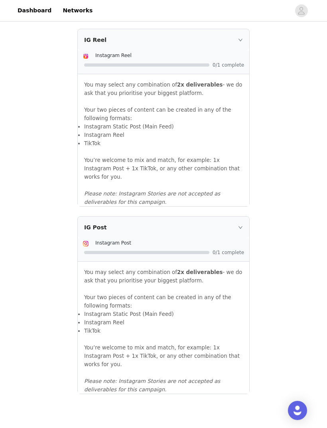
click at [218, 239] on div "Instagram Post" at bounding box center [169, 243] width 149 height 8
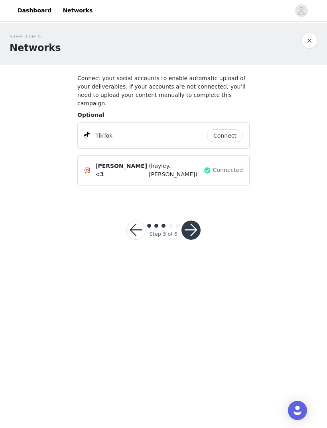
click at [193, 221] on button "button" at bounding box center [191, 230] width 19 height 19
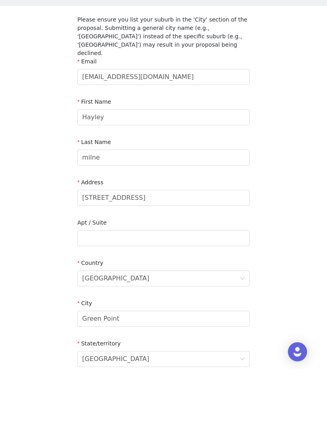
scroll to position [124, 0]
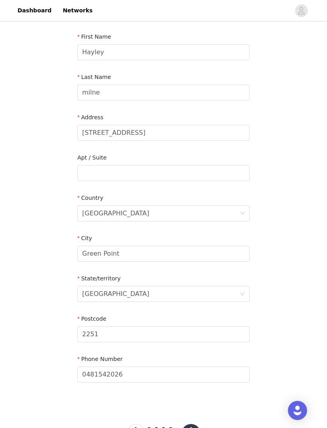
click at [202, 421] on div "Step 4 of 5" at bounding box center [163, 434] width 93 height 38
click at [192, 424] on button "button" at bounding box center [191, 433] width 19 height 19
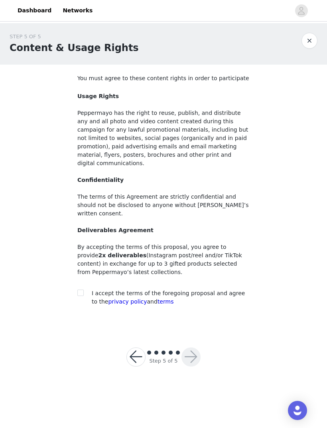
click at [81, 290] on input "checkbox" at bounding box center [80, 293] width 6 height 6
checkbox input "true"
click at [193, 348] on button "button" at bounding box center [191, 357] width 19 height 19
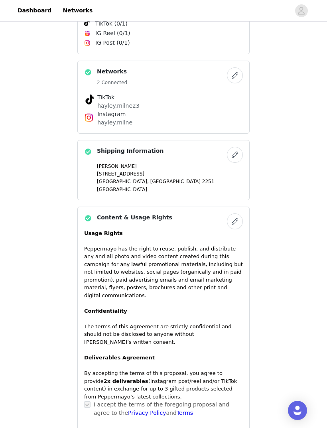
scroll to position [376, 0]
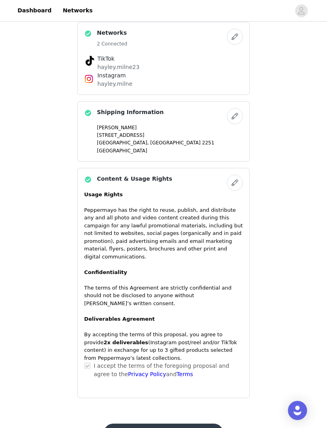
click at [147, 424] on button "Submit Proposal" at bounding box center [163, 433] width 119 height 19
